Goal: Information Seeking & Learning: Check status

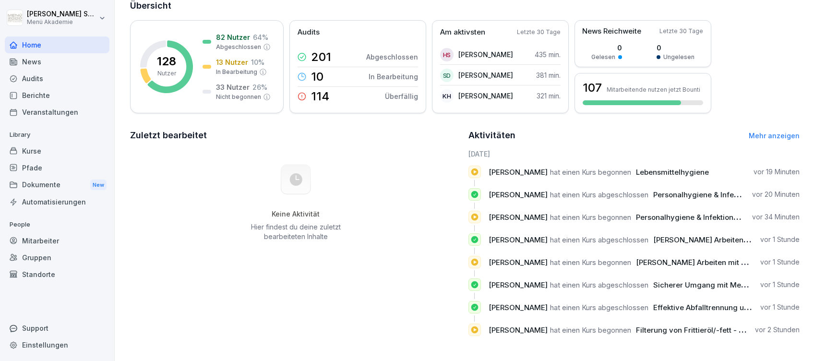
scroll to position [74, 0]
click at [218, 43] on div "82 Nutzer 64 % Abgeschlossen 13 Nutzer 10 % In Bearbeitung 33 Nutzer 26 % Nicht…" at bounding box center [237, 66] width 68 height 69
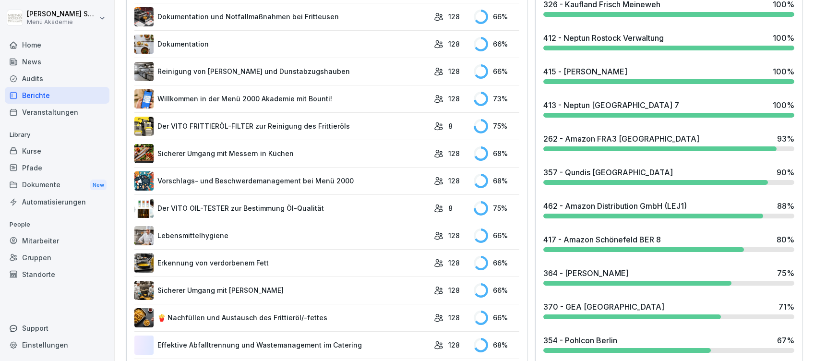
scroll to position [443, 0]
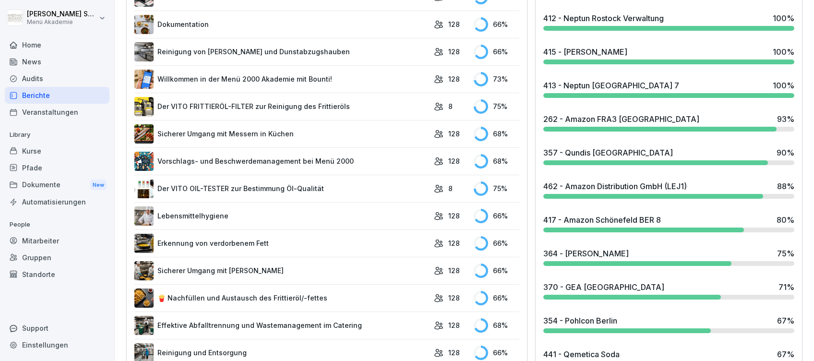
click at [590, 253] on div "364 - [PERSON_NAME]" at bounding box center [585, 254] width 85 height 12
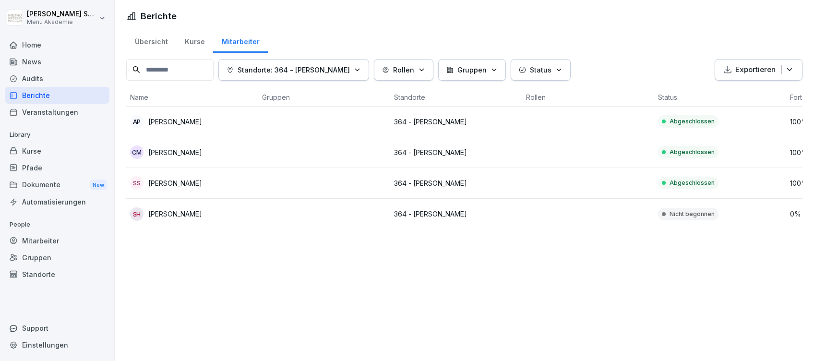
click at [38, 40] on div "Home" at bounding box center [57, 44] width 105 height 17
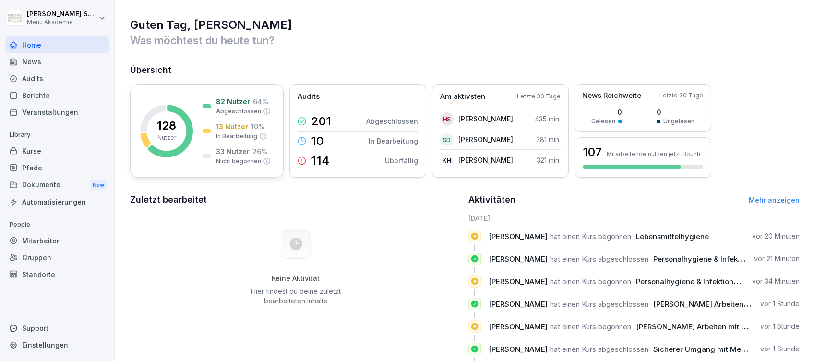
click at [229, 120] on div "82 Nutzer 64 % Abgeschlossen 13 Nutzer 10 % In Bearbeitung 33 Nutzer 26 % Nicht…" at bounding box center [237, 130] width 68 height 69
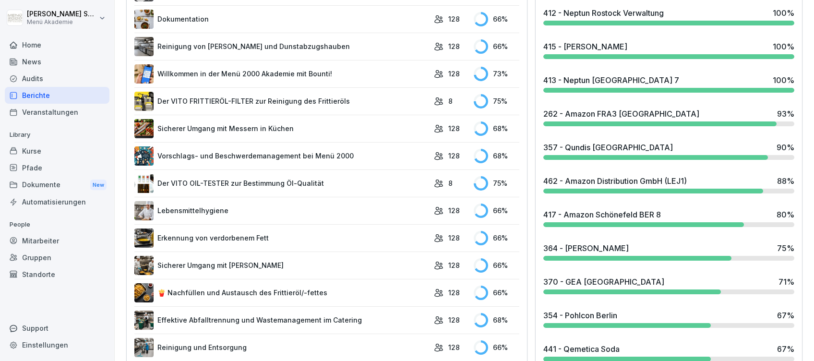
scroll to position [512, 0]
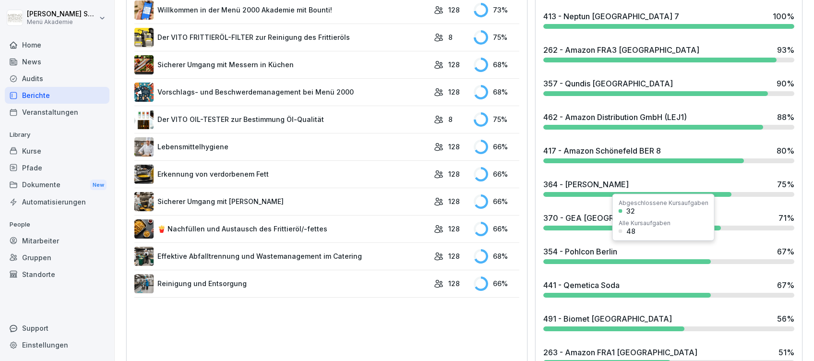
click at [651, 257] on div "354 - Pohlcon [GEOGRAPHIC_DATA] 67 %" at bounding box center [669, 255] width 259 height 26
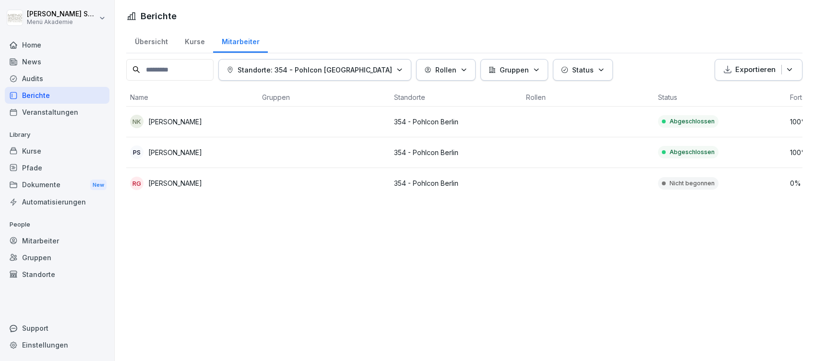
click at [36, 42] on div "Home" at bounding box center [57, 44] width 105 height 17
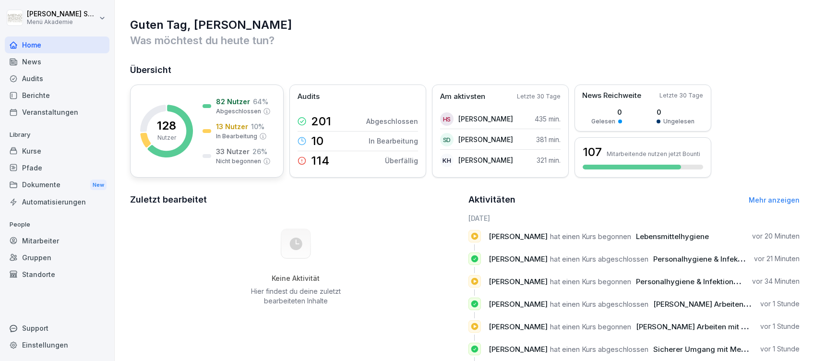
click at [229, 145] on div "82 Nutzer 64 % Abgeschlossen 13 Nutzer 10 % In Bearbeitung 33 Nutzer 26 % Nicht…" at bounding box center [237, 130] width 68 height 69
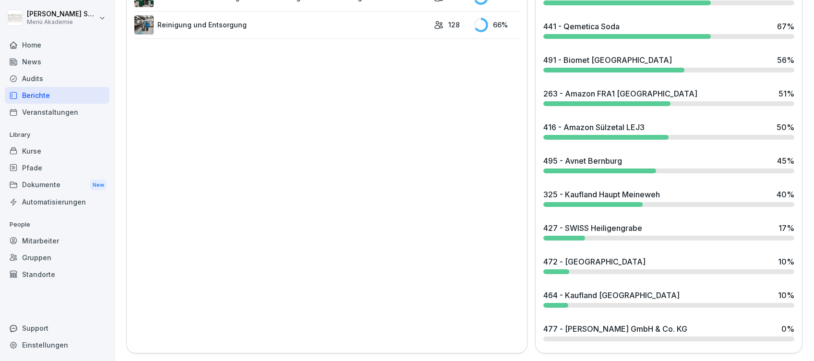
scroll to position [779, 0]
click at [583, 256] on div "472 - [GEOGRAPHIC_DATA]" at bounding box center [594, 262] width 102 height 12
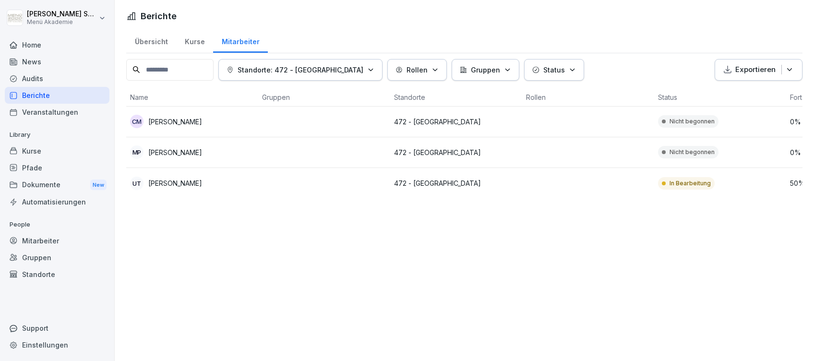
click at [31, 44] on div "Home" at bounding box center [57, 44] width 105 height 17
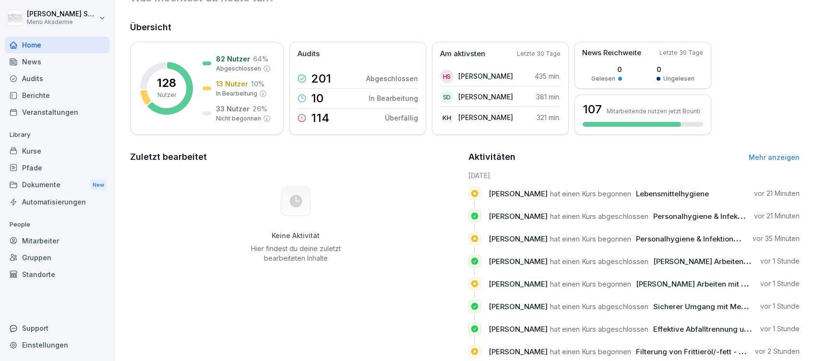
scroll to position [74, 0]
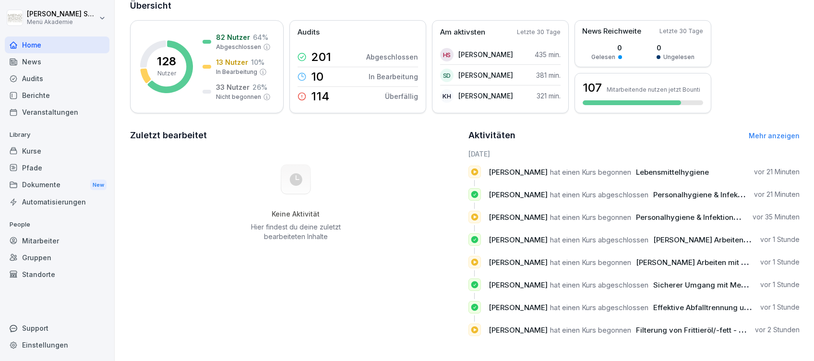
click at [762, 132] on link "Mehr anzeigen" at bounding box center [774, 136] width 51 height 8
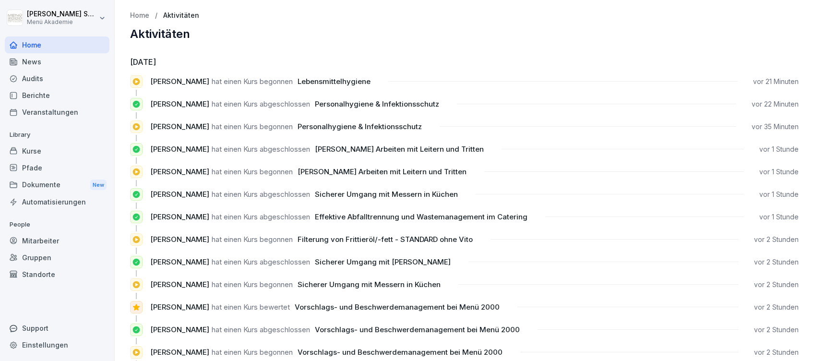
click at [36, 42] on div "Home" at bounding box center [57, 44] width 105 height 17
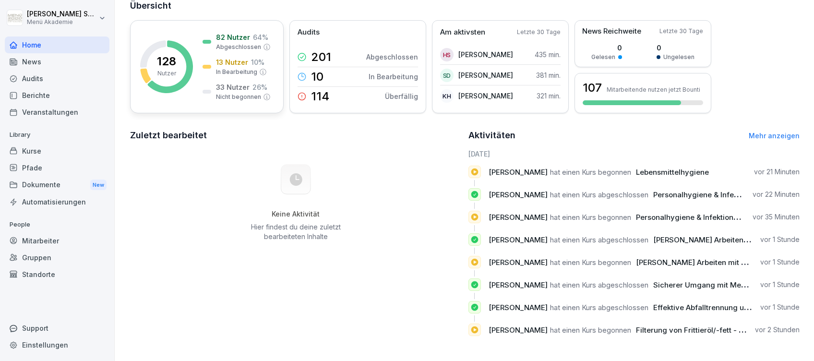
click at [229, 57] on p "13 Nutzer" at bounding box center [232, 62] width 32 height 10
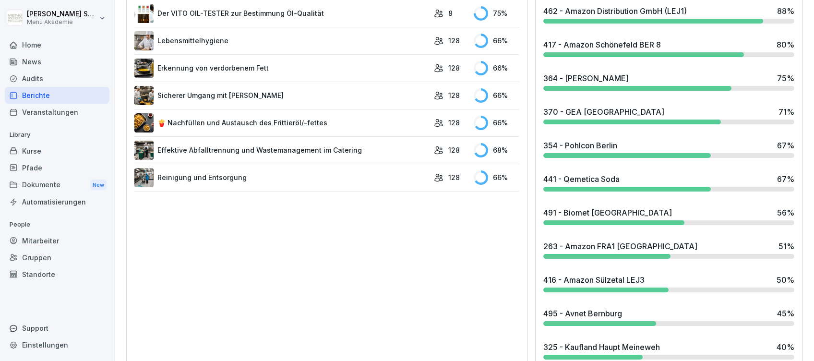
scroll to position [635, 0]
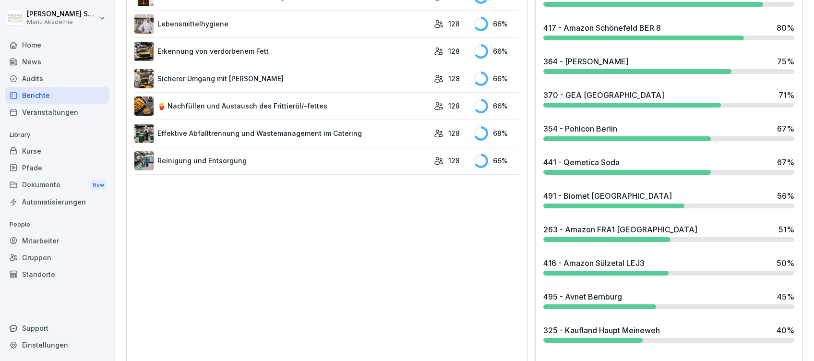
click at [621, 225] on div "263 - Amazon FRA1 [GEOGRAPHIC_DATA]" at bounding box center [620, 230] width 154 height 12
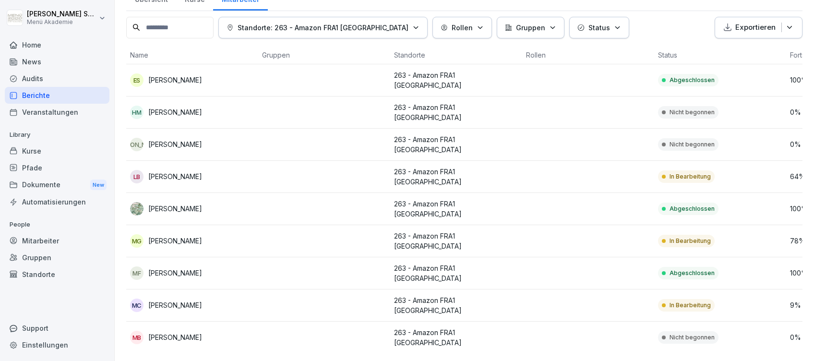
click at [26, 42] on div "Home" at bounding box center [57, 44] width 105 height 17
